Goal: Task Accomplishment & Management: Use online tool/utility

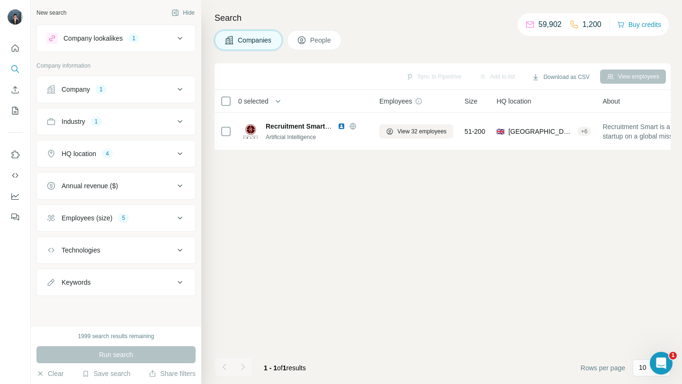
click at [183, 83] on button "Company 1" at bounding box center [116, 89] width 158 height 23
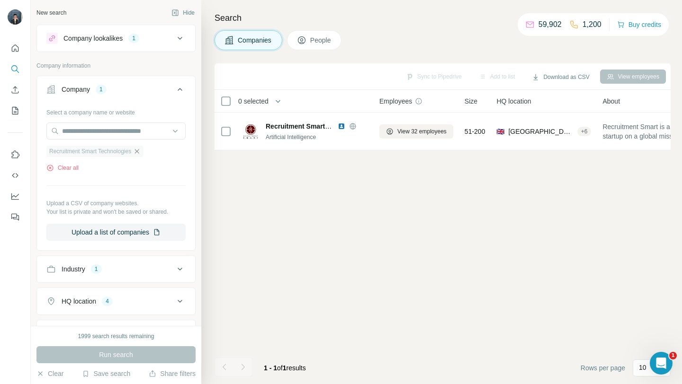
click at [141, 153] on icon "button" at bounding box center [137, 152] width 8 height 8
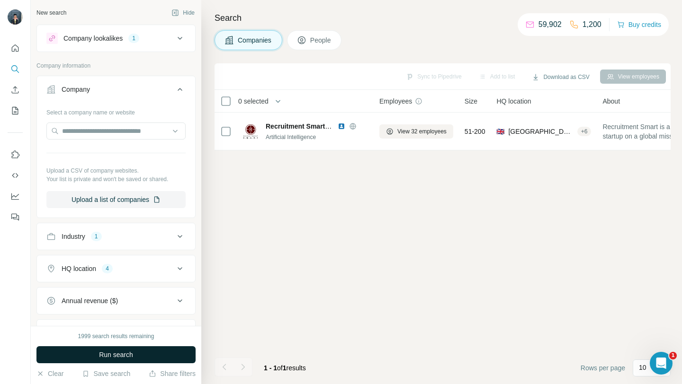
click at [130, 361] on button "Run search" at bounding box center [115, 355] width 159 height 17
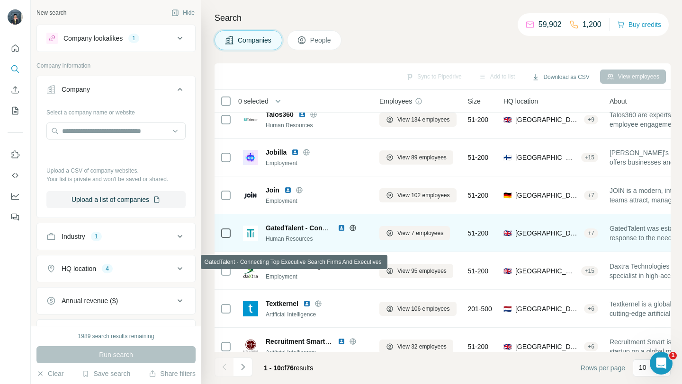
scroll to position [139, 0]
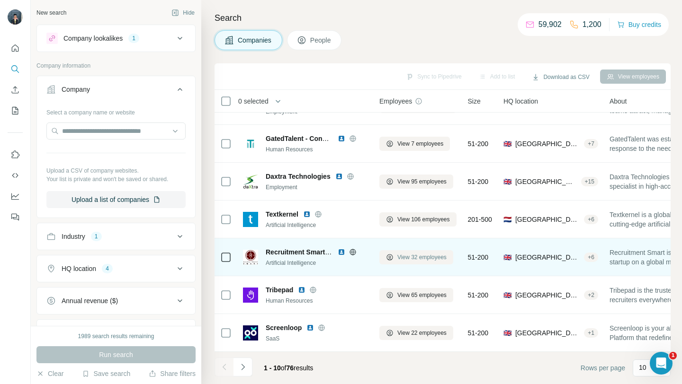
click at [391, 252] on button "View 32 employees" at bounding box center [416, 257] width 74 height 14
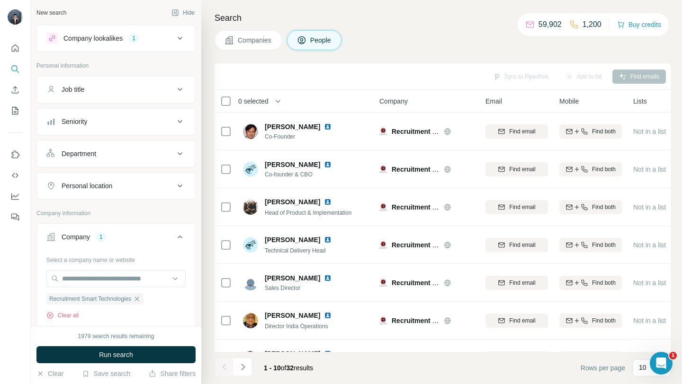
click at [237, 43] on button "Companies" at bounding box center [248, 40] width 68 height 20
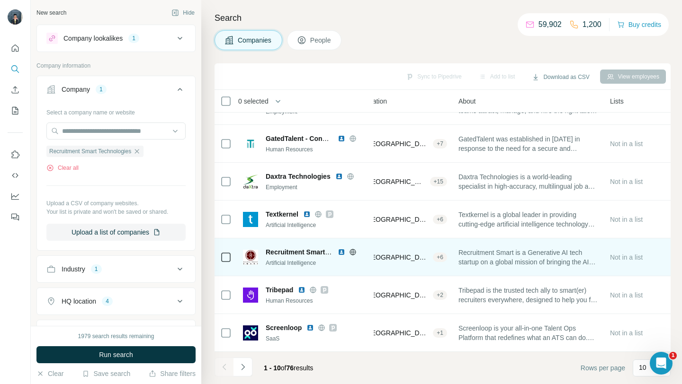
scroll to position [139, 0]
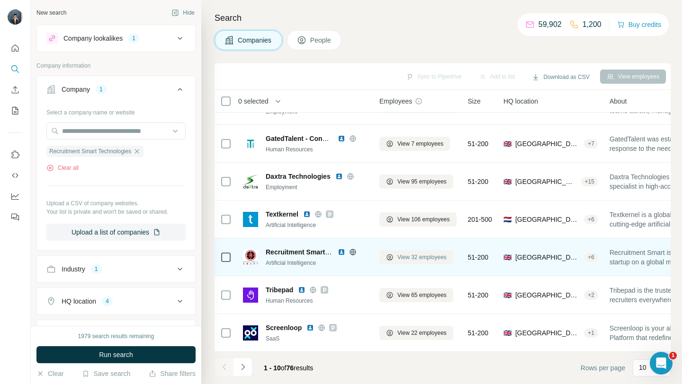
click at [383, 255] on button "View 32 employees" at bounding box center [416, 257] width 74 height 14
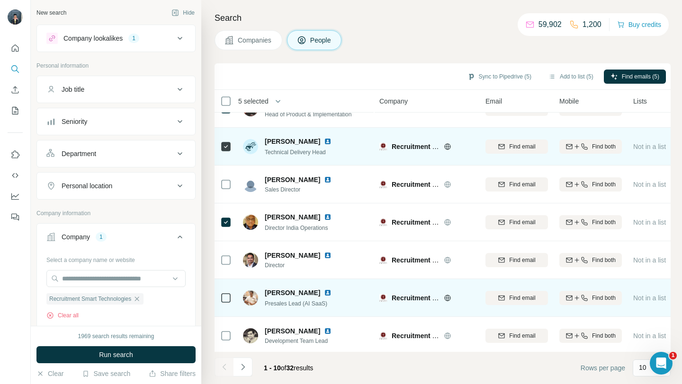
scroll to position [139, 0]
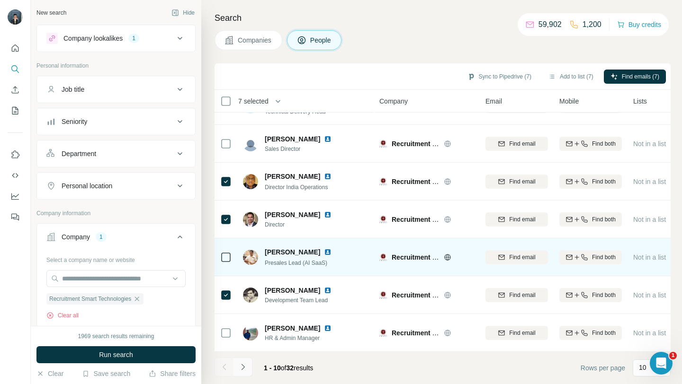
click at [240, 373] on button "Navigate to next page" at bounding box center [242, 367] width 19 height 19
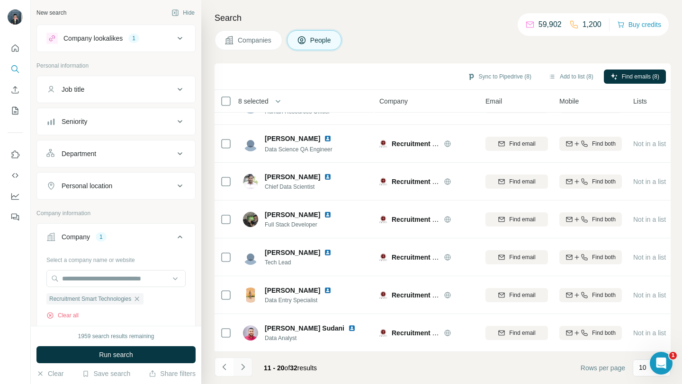
click at [246, 369] on icon "Navigate to next page" at bounding box center [242, 367] width 9 height 9
click at [245, 369] on icon "Navigate to next page" at bounding box center [242, 367] width 9 height 9
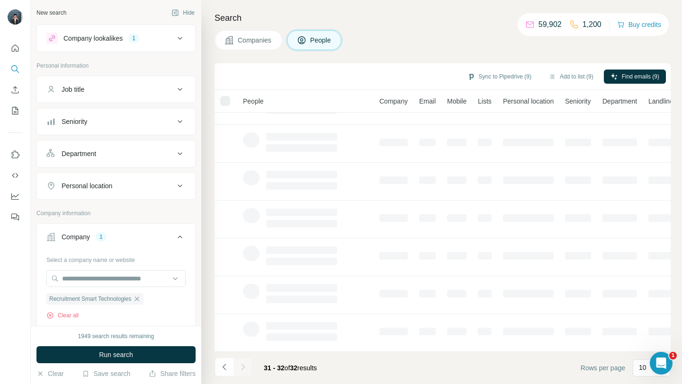
scroll to position [0, 0]
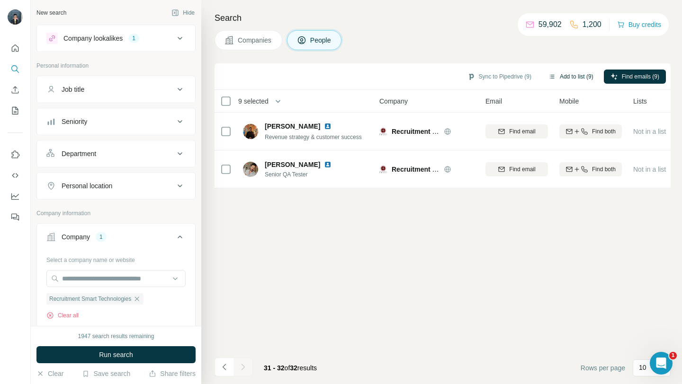
click at [557, 82] on button "Add to list (9)" at bounding box center [571, 77] width 58 height 14
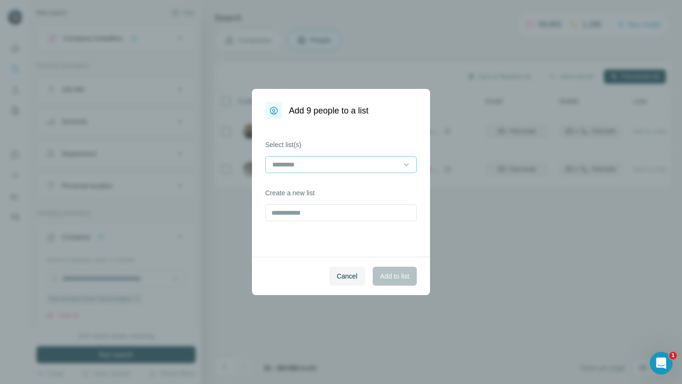
click at [377, 161] on input at bounding box center [335, 165] width 128 height 10
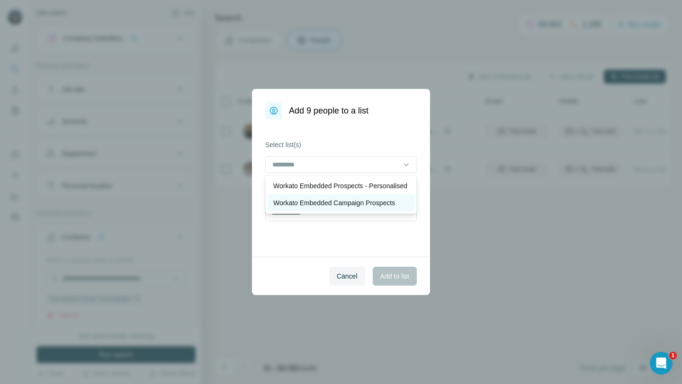
click at [327, 208] on p "Workato Embedded Campaign Prospects" at bounding box center [334, 202] width 122 height 9
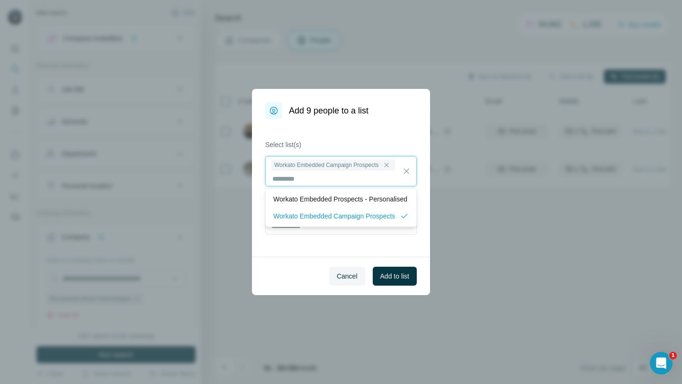
scroll to position [1, 0]
click at [388, 282] on button "Add to list" at bounding box center [395, 276] width 44 height 19
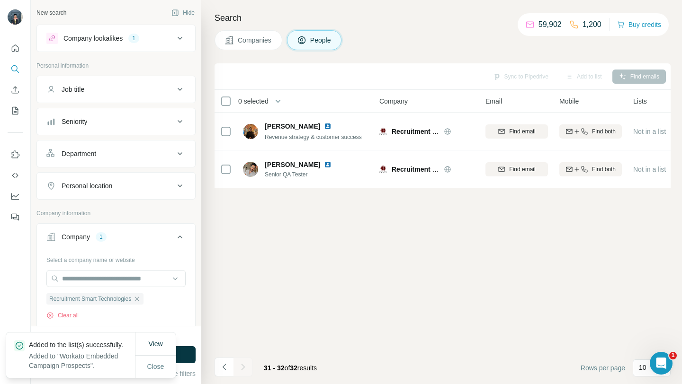
click at [266, 46] on button "Companies" at bounding box center [248, 40] width 68 height 20
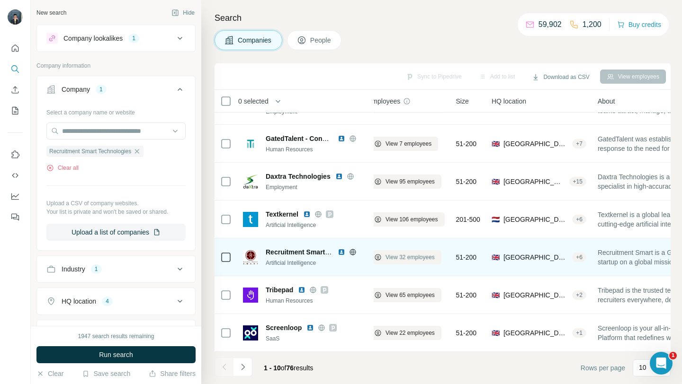
scroll to position [139, 0]
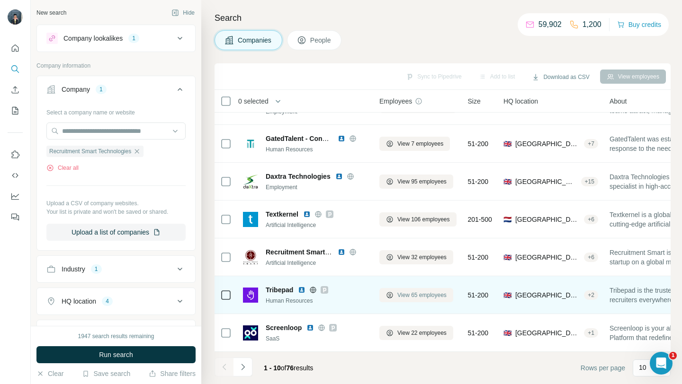
click at [408, 290] on button "View 65 employees" at bounding box center [416, 295] width 74 height 14
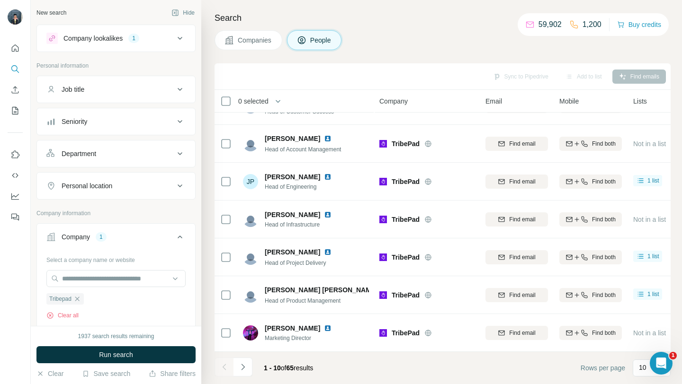
click at [256, 45] on span "Companies" at bounding box center [255, 40] width 35 height 9
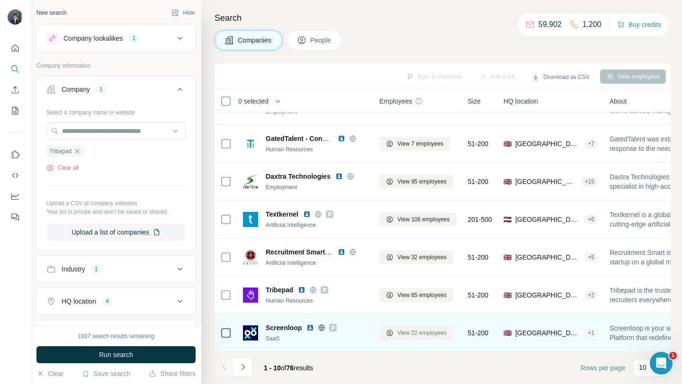
click at [395, 331] on button "View 22 employees" at bounding box center [416, 333] width 74 height 14
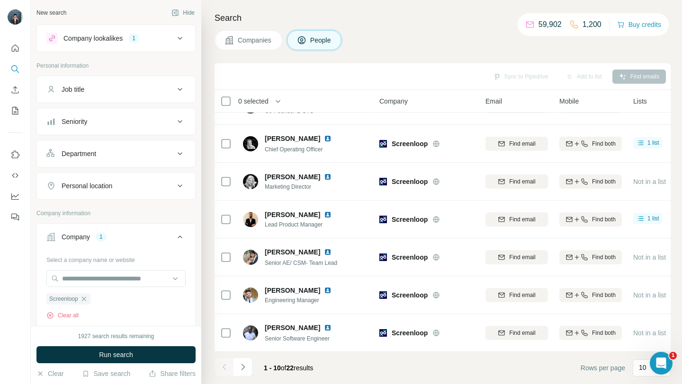
click at [255, 32] on button "Companies" at bounding box center [248, 40] width 68 height 20
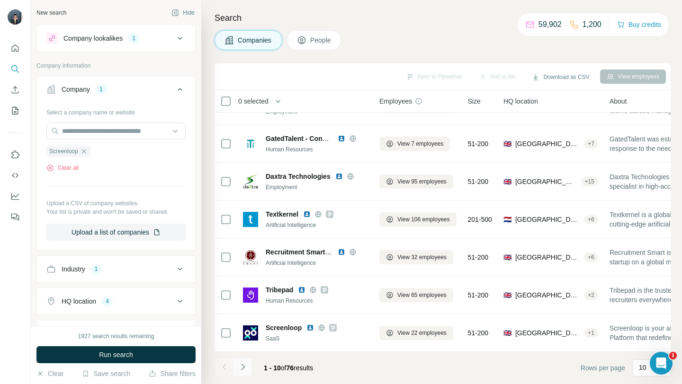
click at [245, 365] on icon "Navigate to next page" at bounding box center [242, 367] width 9 height 9
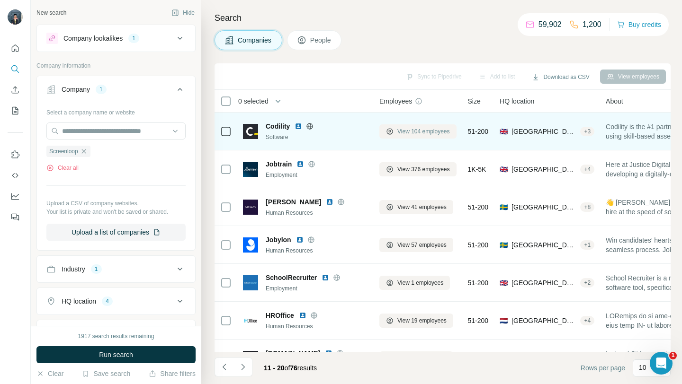
click at [395, 134] on button "View 104 employees" at bounding box center [417, 132] width 77 height 14
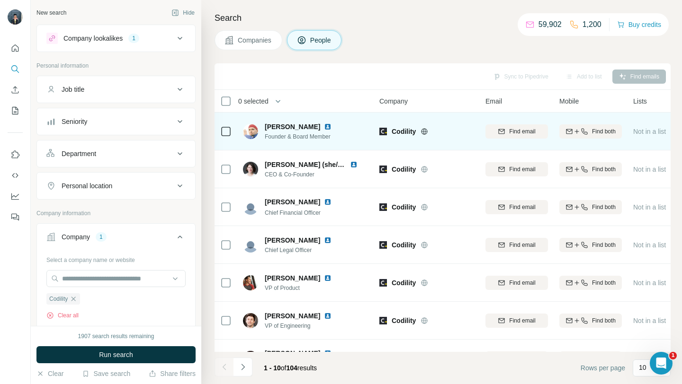
click at [424, 134] on icon at bounding box center [424, 131] width 6 height 6
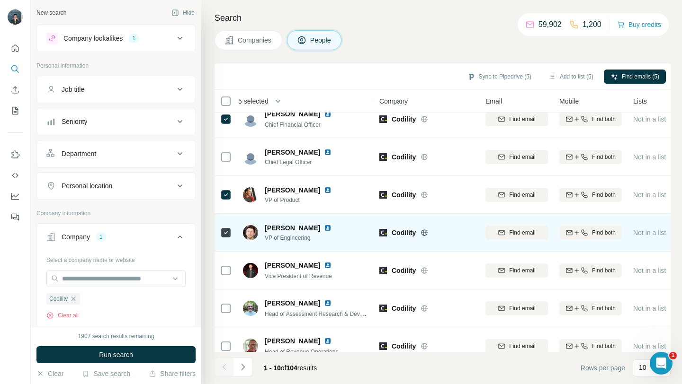
scroll to position [139, 0]
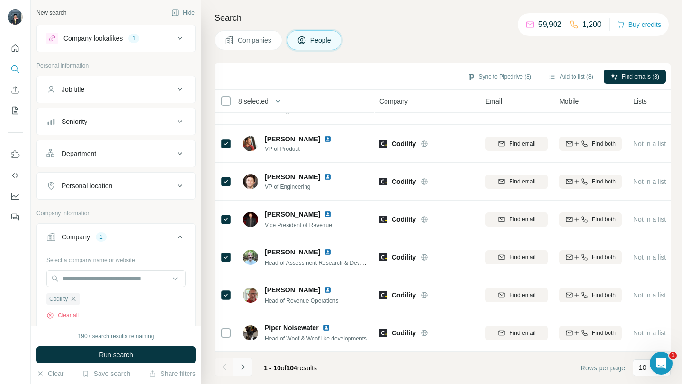
click at [239, 367] on icon "Navigate to next page" at bounding box center [242, 367] width 9 height 9
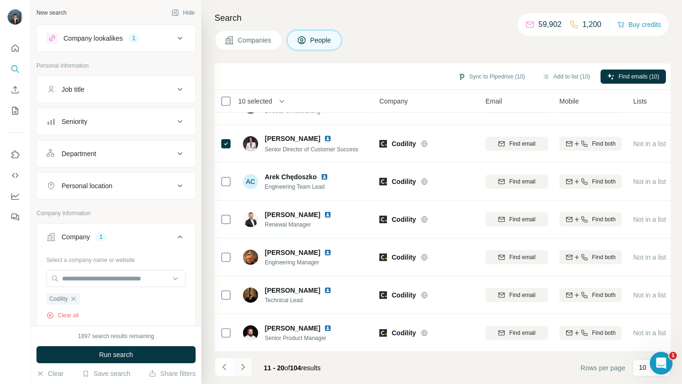
click at [242, 364] on icon "Navigate to next page" at bounding box center [242, 367] width 9 height 9
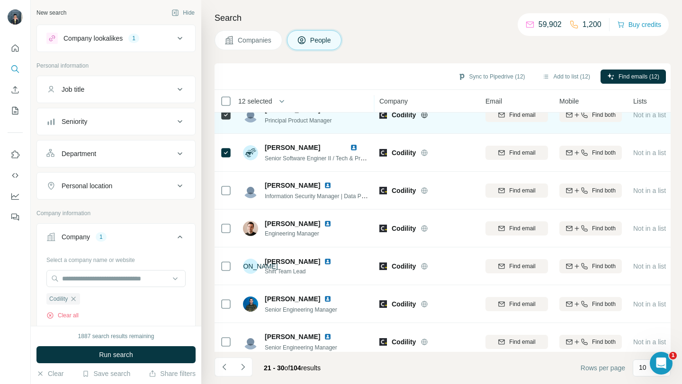
scroll to position [0, 0]
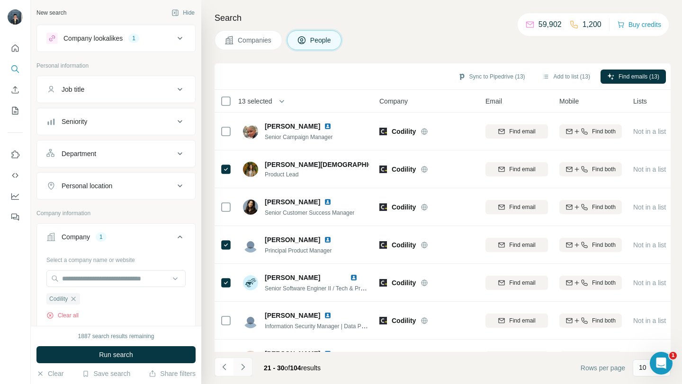
click at [248, 369] on button "Navigate to next page" at bounding box center [242, 367] width 19 height 19
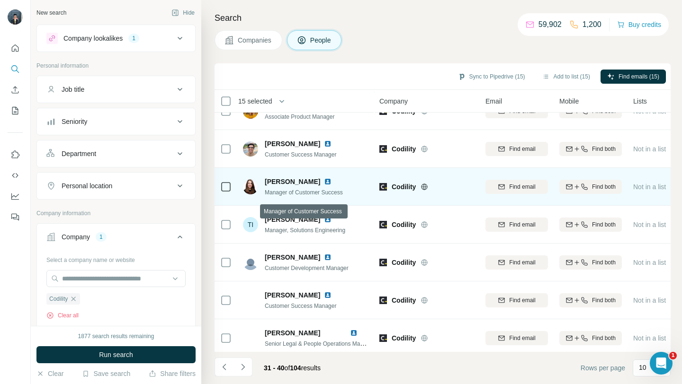
scroll to position [139, 0]
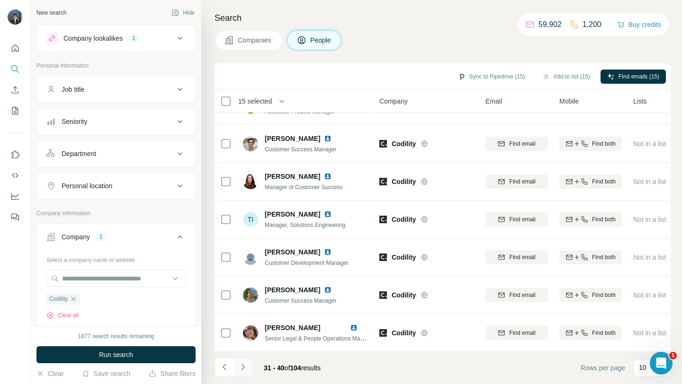
click at [246, 367] on icon "Navigate to next page" at bounding box center [242, 367] width 9 height 9
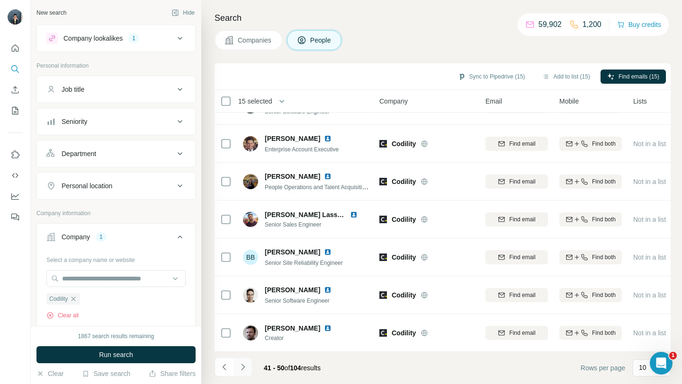
click at [244, 368] on icon "Navigate to next page" at bounding box center [242, 367] width 9 height 9
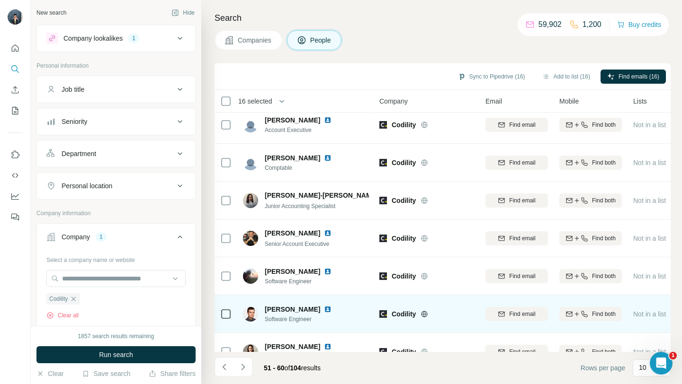
scroll to position [0, 0]
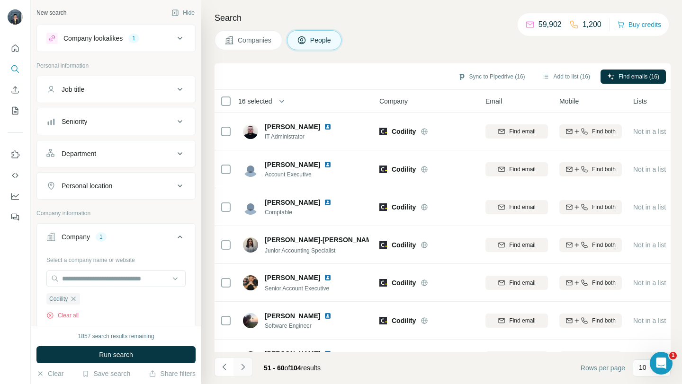
click at [247, 362] on button "Navigate to next page" at bounding box center [242, 367] width 19 height 19
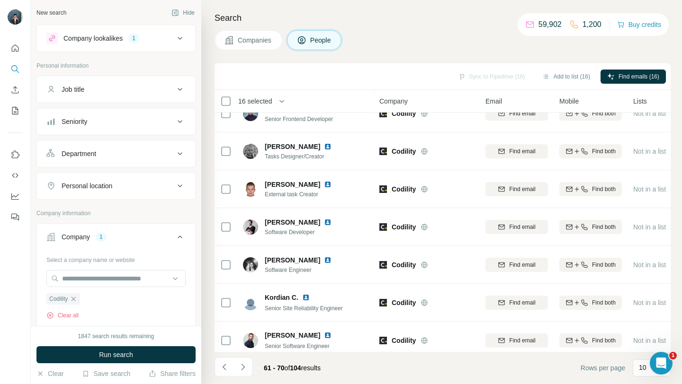
scroll to position [139, 0]
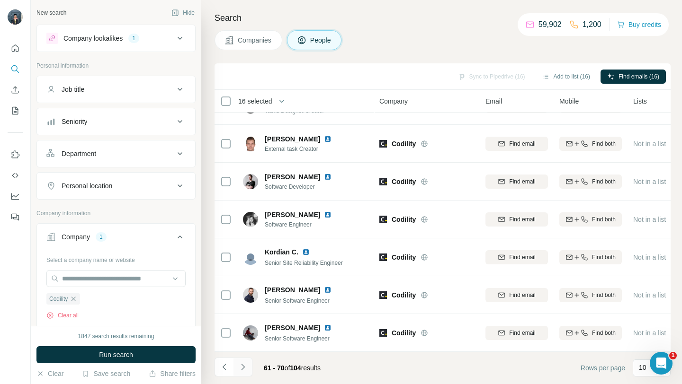
click at [242, 373] on button "Navigate to next page" at bounding box center [242, 367] width 19 height 19
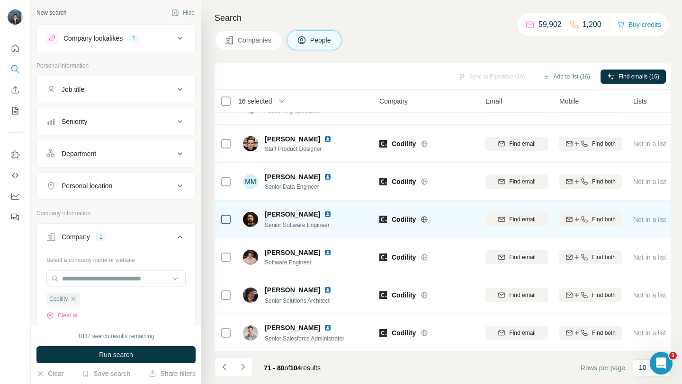
scroll to position [0, 0]
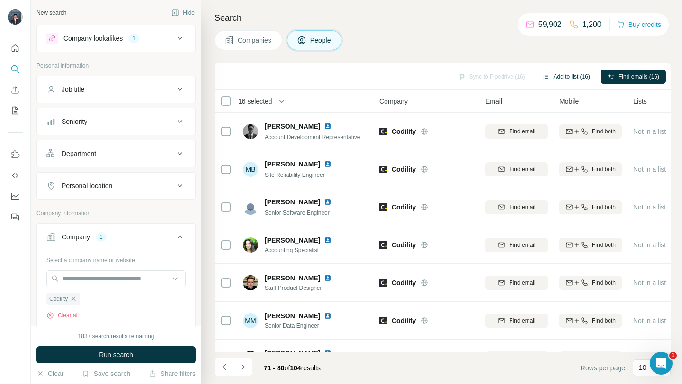
click at [560, 82] on button "Add to list (16)" at bounding box center [565, 77] width 61 height 14
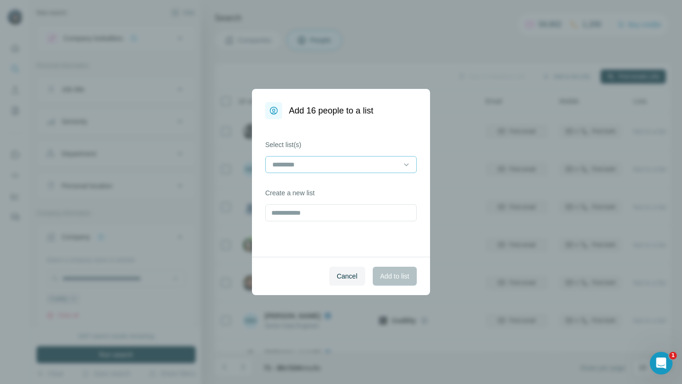
click at [397, 163] on input at bounding box center [335, 165] width 128 height 10
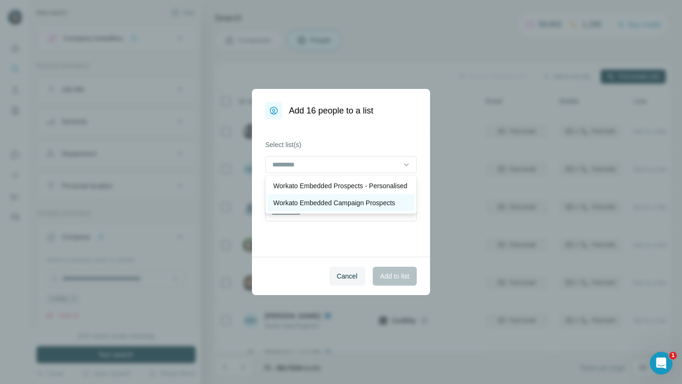
click at [343, 208] on p "Workato Embedded Campaign Prospects" at bounding box center [334, 202] width 122 height 9
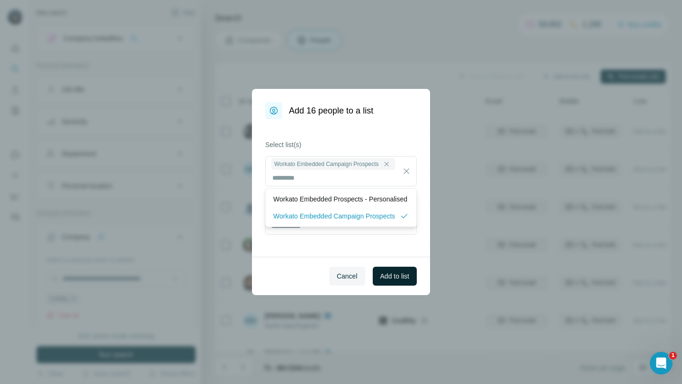
click at [400, 279] on span "Add to list" at bounding box center [394, 276] width 29 height 9
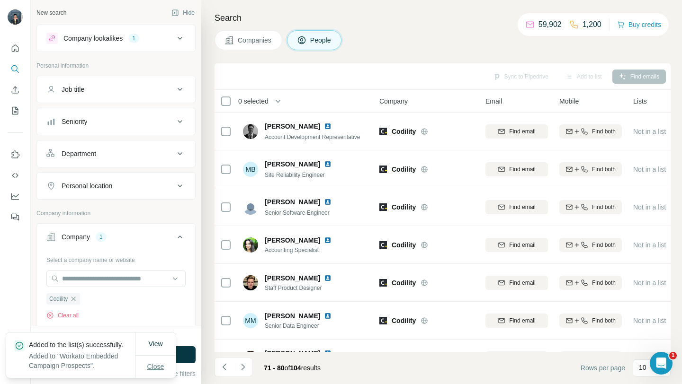
click at [160, 367] on span "Close" at bounding box center [155, 366] width 17 height 9
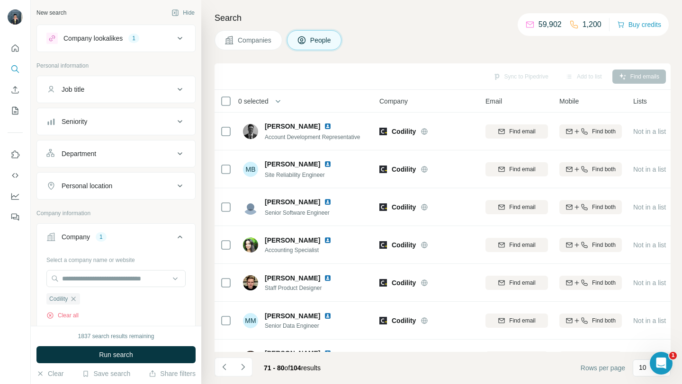
click at [264, 39] on span "Companies" at bounding box center [255, 40] width 35 height 9
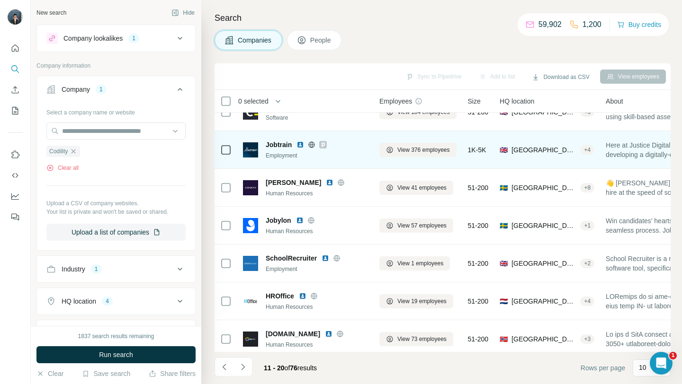
scroll to position [20, 0]
